Goal: Check status: Check status

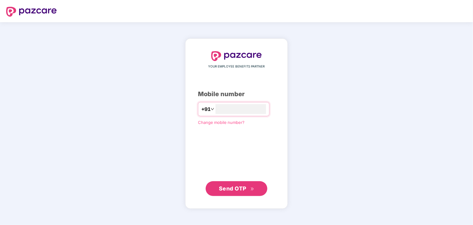
type input "**********"
click at [249, 190] on span "Send OTP" at bounding box center [236, 188] width 35 height 9
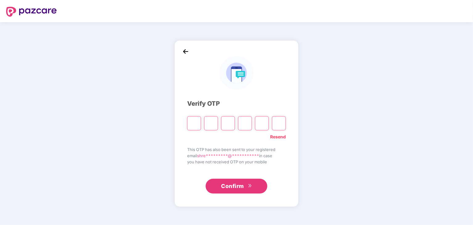
type input "*"
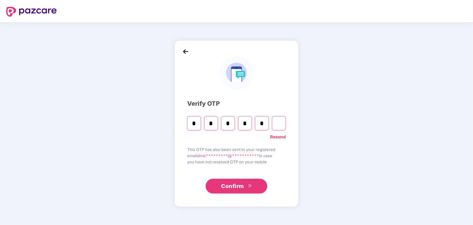
type input "*"
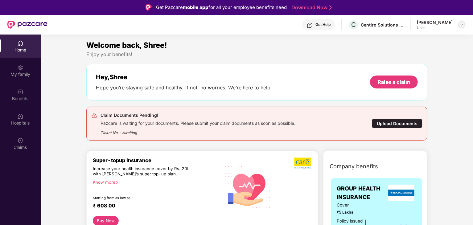
click at [463, 27] on div at bounding box center [461, 24] width 7 height 7
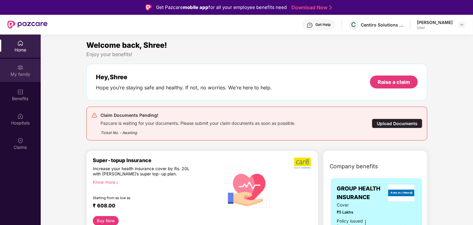
click at [15, 72] on div "My family" at bounding box center [20, 74] width 41 height 6
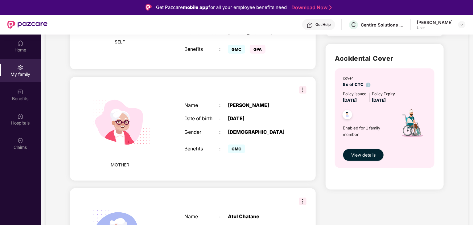
scroll to position [195, 0]
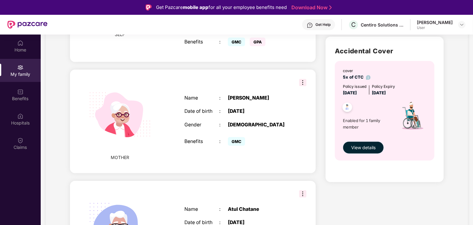
click at [373, 145] on span "View details" at bounding box center [363, 147] width 24 height 7
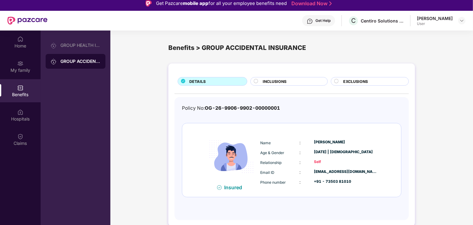
scroll to position [4, 0]
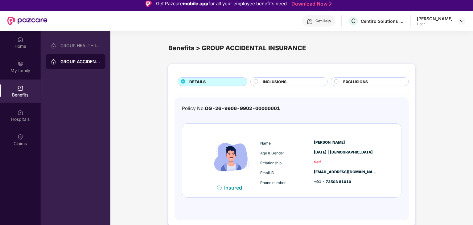
click at [301, 83] on div "INCLUSIONS" at bounding box center [292, 82] width 64 height 7
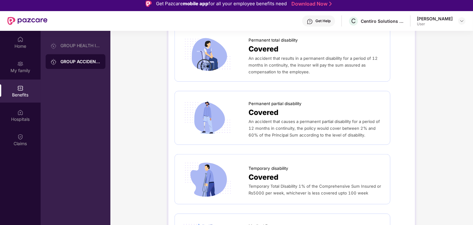
scroll to position [0, 0]
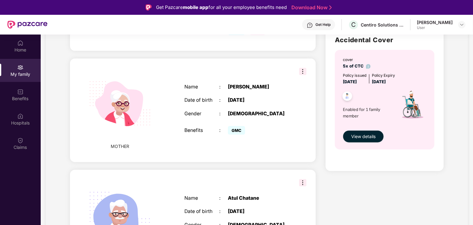
scroll to position [216, 0]
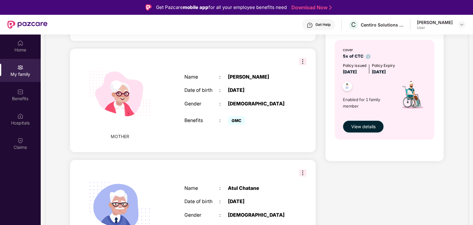
click at [362, 124] on span "View details" at bounding box center [363, 126] width 24 height 7
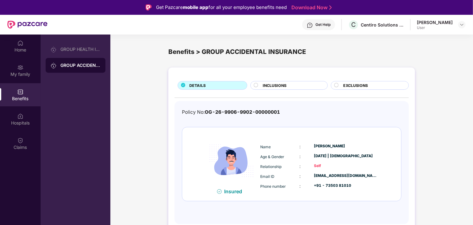
click at [355, 90] on div "DETAILS INCLUSIONS EXCLUSIONS Policy No: OG-26-9906-9902-00000001 Insured Name …" at bounding box center [291, 149] width 247 height 163
click at [358, 87] on span "EXCLUSIONS" at bounding box center [355, 86] width 25 height 6
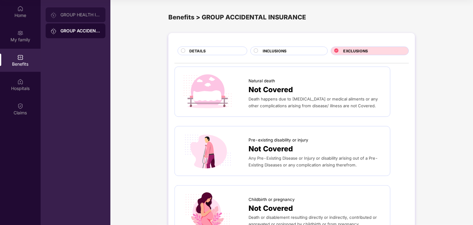
click at [79, 16] on div "GROUP HEALTH INSURANCE" at bounding box center [80, 14] width 40 height 5
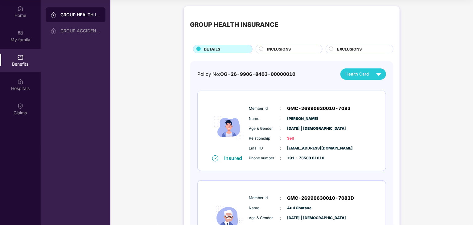
click at [304, 49] on div "INCLUSIONS" at bounding box center [291, 49] width 55 height 7
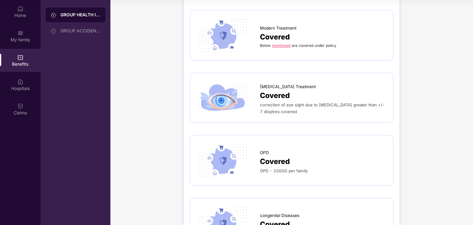
scroll to position [894, 0]
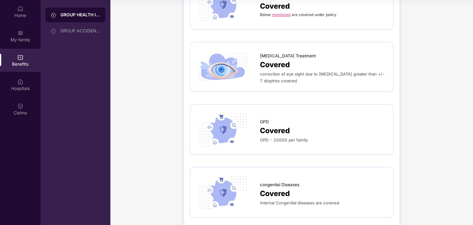
click at [274, 125] on span "Covered" at bounding box center [275, 130] width 30 height 11
click at [262, 119] on span "OPD" at bounding box center [264, 122] width 9 height 6
click at [216, 117] on img at bounding box center [222, 130] width 53 height 38
click at [265, 119] on span "OPD" at bounding box center [264, 122] width 9 height 6
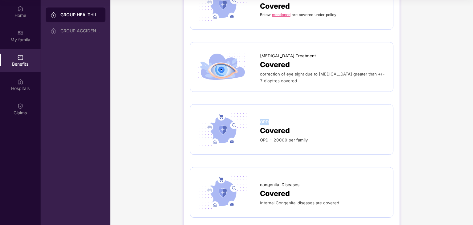
click at [265, 119] on span "OPD" at bounding box center [264, 122] width 9 height 6
click at [274, 125] on span "Covered" at bounding box center [275, 130] width 30 height 11
click at [275, 138] on span "OPD - 20000 per family" at bounding box center [284, 140] width 48 height 5
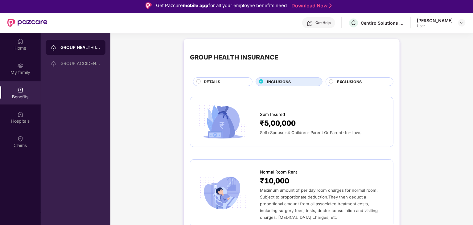
scroll to position [0, 0]
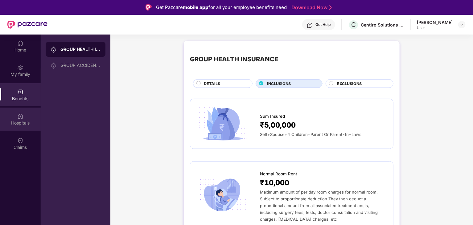
click at [17, 117] on img at bounding box center [20, 116] width 6 height 6
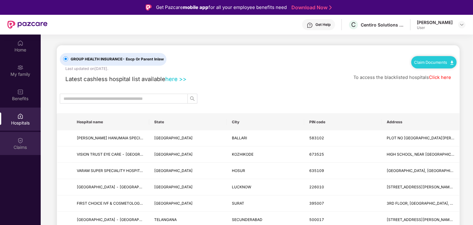
click at [14, 148] on div "Claims" at bounding box center [20, 147] width 41 height 6
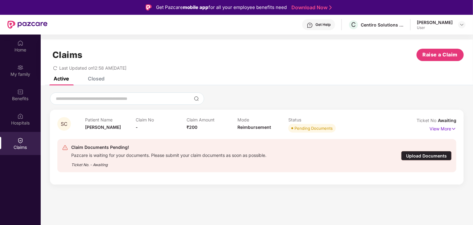
click at [100, 81] on div "Closed" at bounding box center [96, 79] width 17 height 6
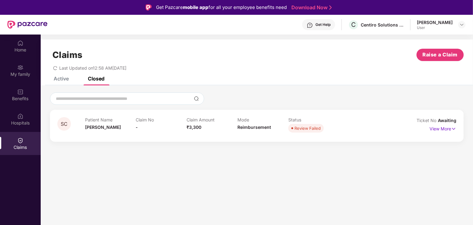
click at [66, 76] on div "Claims Raise a Claim Last Updated on 12:58 AM[DATE]" at bounding box center [257, 57] width 432 height 37
click at [61, 79] on div "Active" at bounding box center [61, 79] width 15 height 6
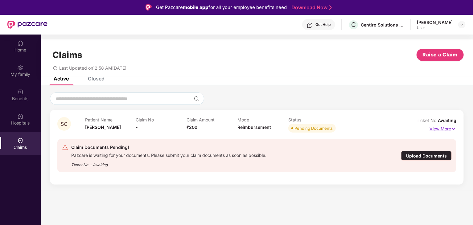
click at [452, 131] on img at bounding box center [453, 129] width 5 height 7
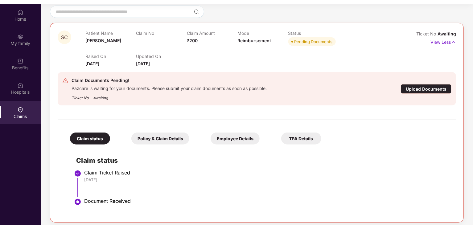
scroll to position [35, 0]
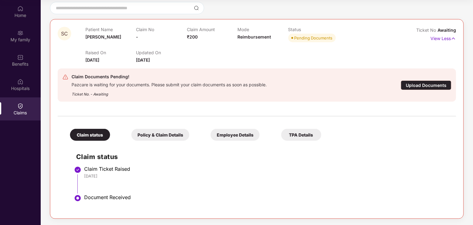
click at [168, 136] on div "Policy & Claim Details" at bounding box center [160, 135] width 58 height 12
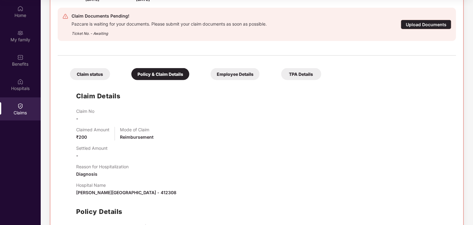
scroll to position [105, 0]
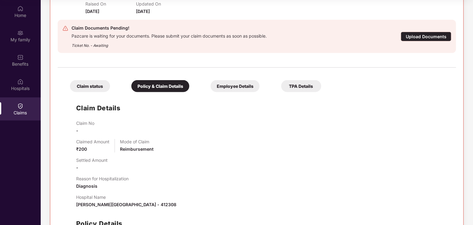
click at [245, 89] on div "Employee Details" at bounding box center [235, 86] width 49 height 12
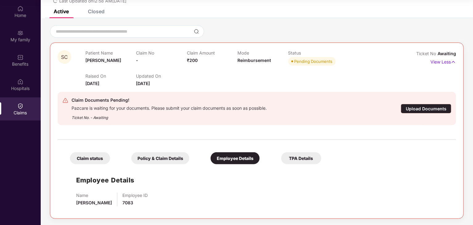
click at [316, 158] on div "TPA Details" at bounding box center [301, 158] width 40 height 12
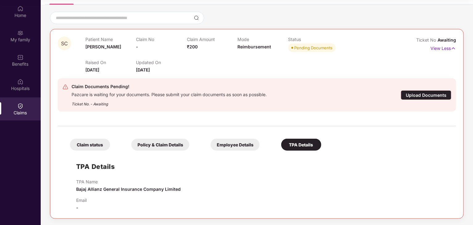
click at [100, 147] on div "Claim status" at bounding box center [90, 145] width 40 height 12
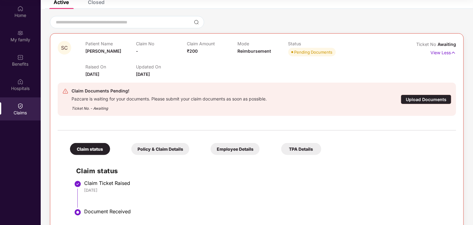
scroll to position [56, 0]
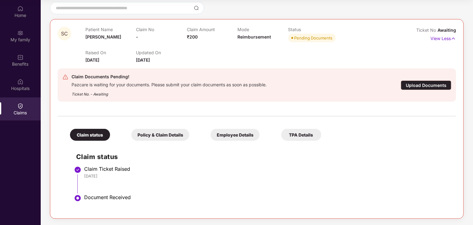
click at [417, 88] on div "Upload Documents" at bounding box center [426, 85] width 51 height 10
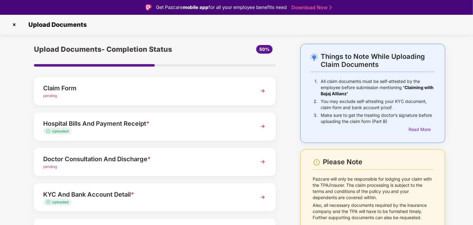
click at [15, 22] on img at bounding box center [14, 25] width 10 height 10
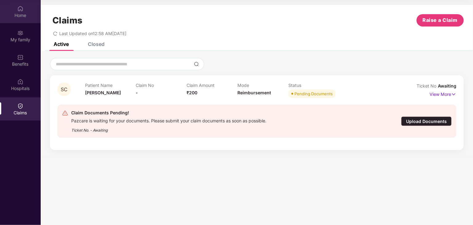
click at [31, 13] on div "Home" at bounding box center [20, 15] width 41 height 6
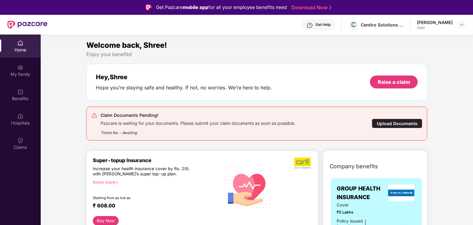
click at [443, 25] on div "User" at bounding box center [435, 27] width 36 height 5
click at [461, 27] on div at bounding box center [461, 24] width 7 height 7
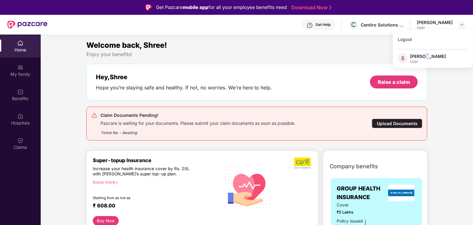
click at [425, 59] on div "[PERSON_NAME]" at bounding box center [428, 56] width 36 height 6
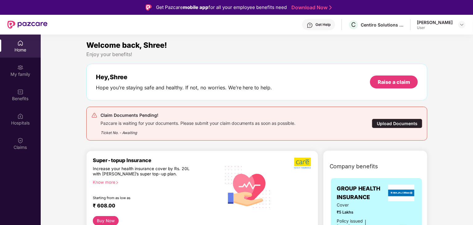
click at [347, 51] on div "Enjoy your benefits!" at bounding box center [256, 54] width 341 height 6
click at [377, 26] on div "Centiro Solutions Private Limited" at bounding box center [382, 25] width 43 height 6
click at [458, 24] on div "Shree Chatane User" at bounding box center [441, 24] width 49 height 11
click at [460, 24] on img at bounding box center [461, 24] width 5 height 5
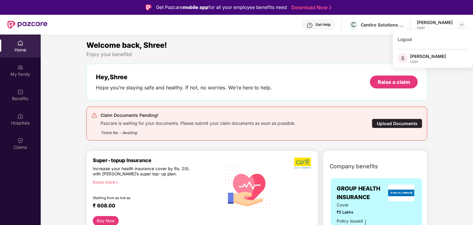
click at [274, 45] on div "Welcome back, Shree!" at bounding box center [256, 45] width 341 height 12
